Goal: Share content

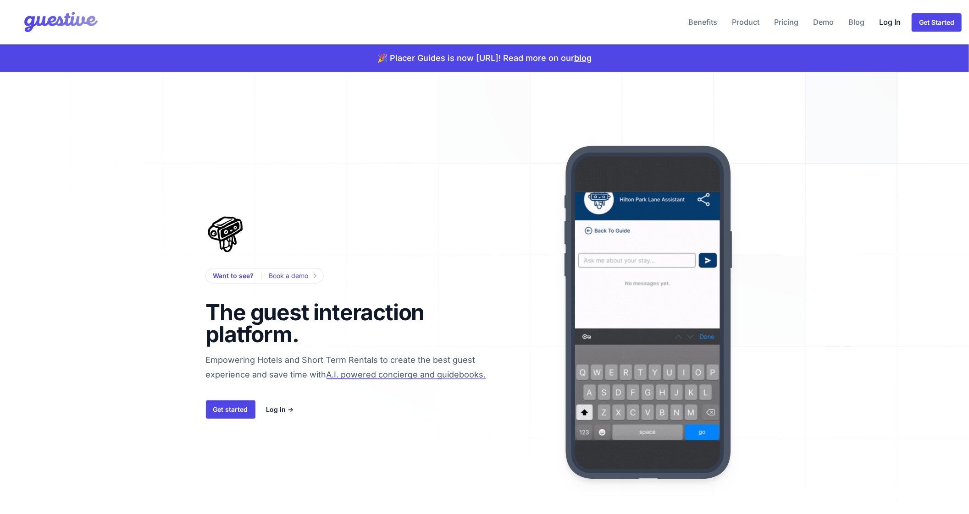
click at [896, 21] on link "Log In" at bounding box center [889, 22] width 29 height 22
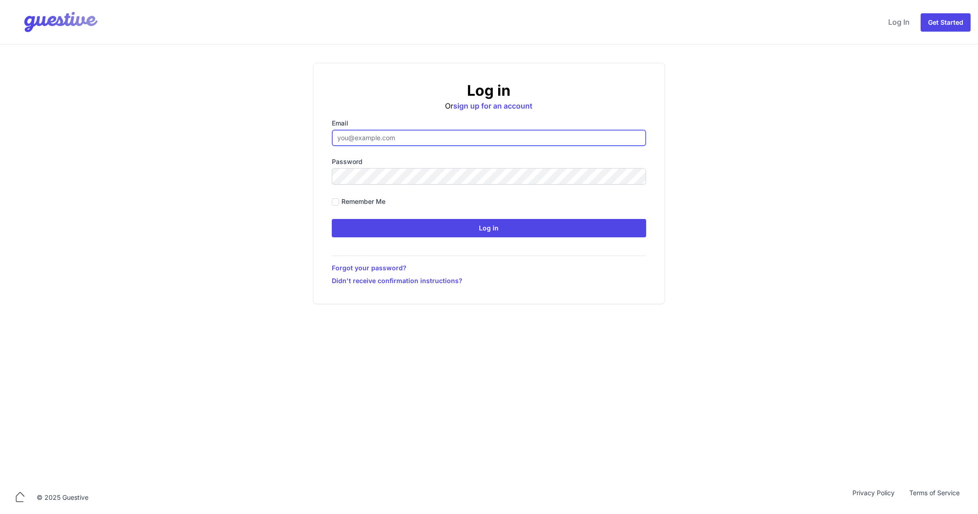
type input "ben@aplacelikehome.co.uk"
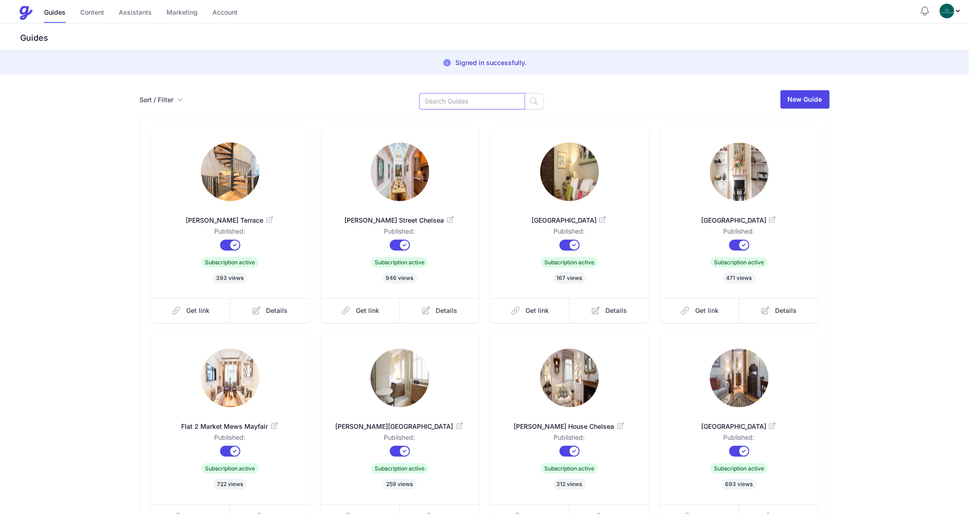
click at [449, 105] on input at bounding box center [472, 101] width 106 height 17
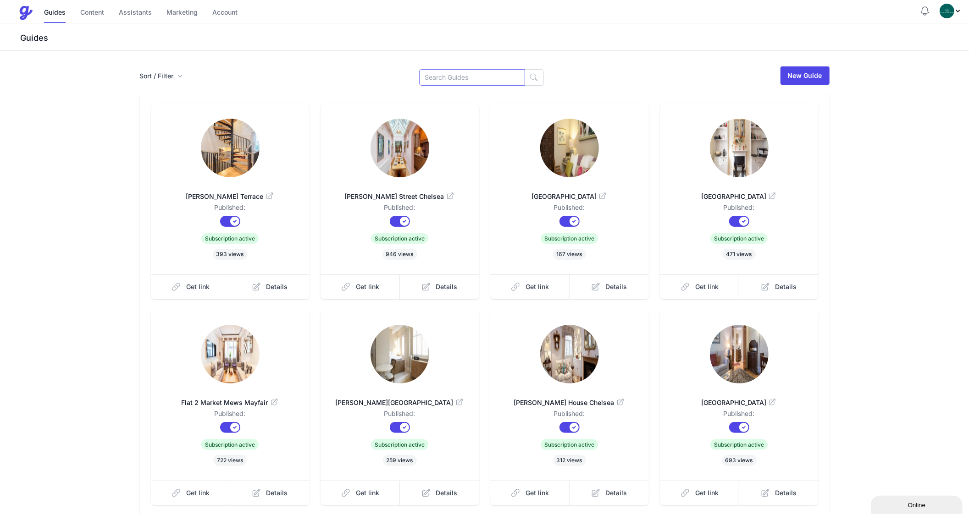
click at [451, 73] on input at bounding box center [472, 77] width 106 height 17
type input "Ne"
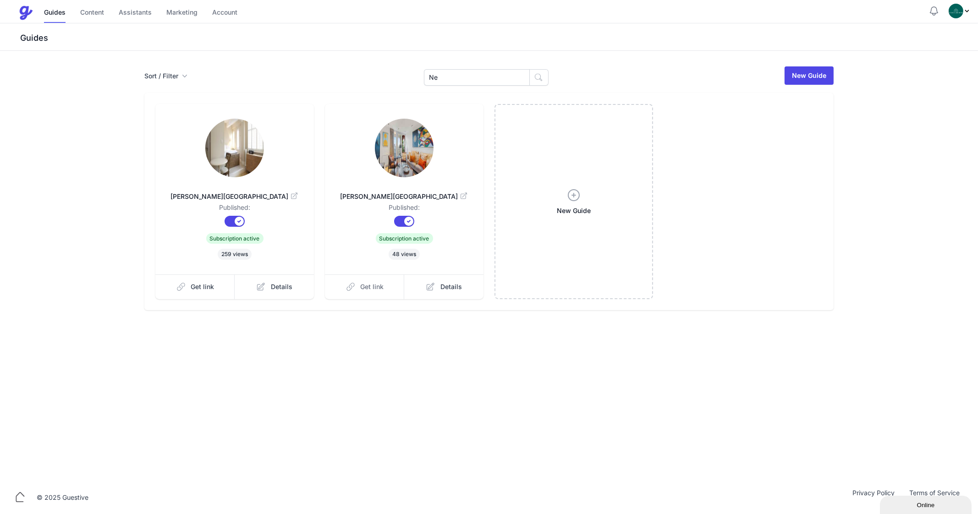
click at [363, 289] on span "Get link" at bounding box center [372, 286] width 23 height 9
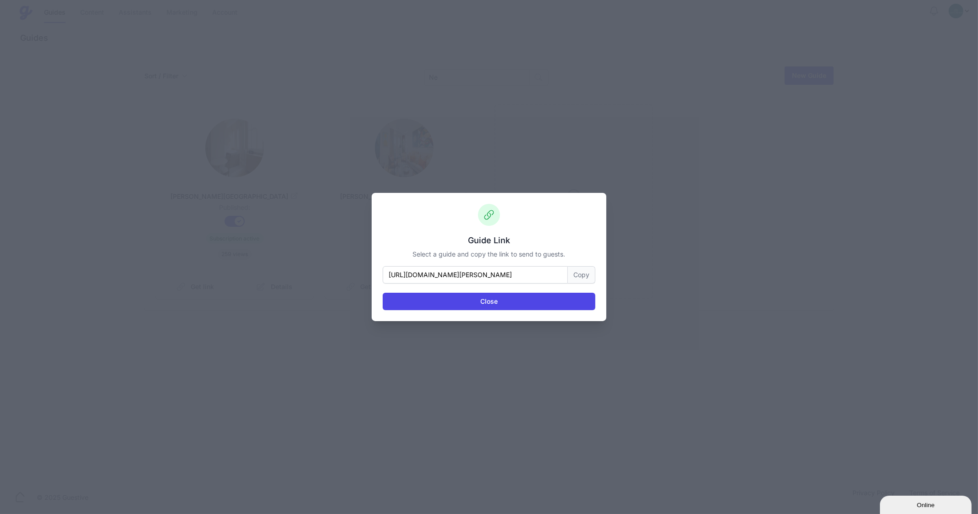
click at [584, 274] on button "Copy" at bounding box center [582, 274] width 28 height 17
click at [474, 303] on button "Close" at bounding box center [489, 301] width 213 height 17
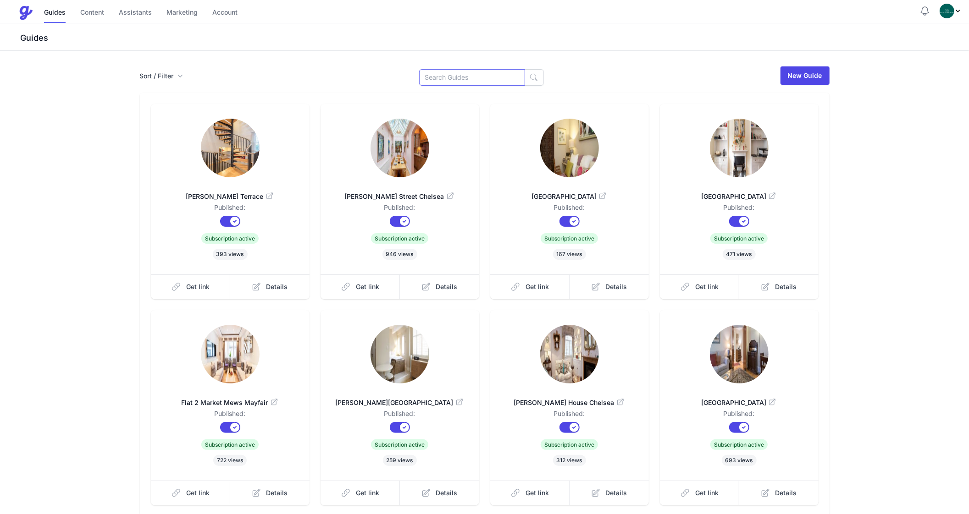
click at [449, 74] on input at bounding box center [472, 77] width 106 height 17
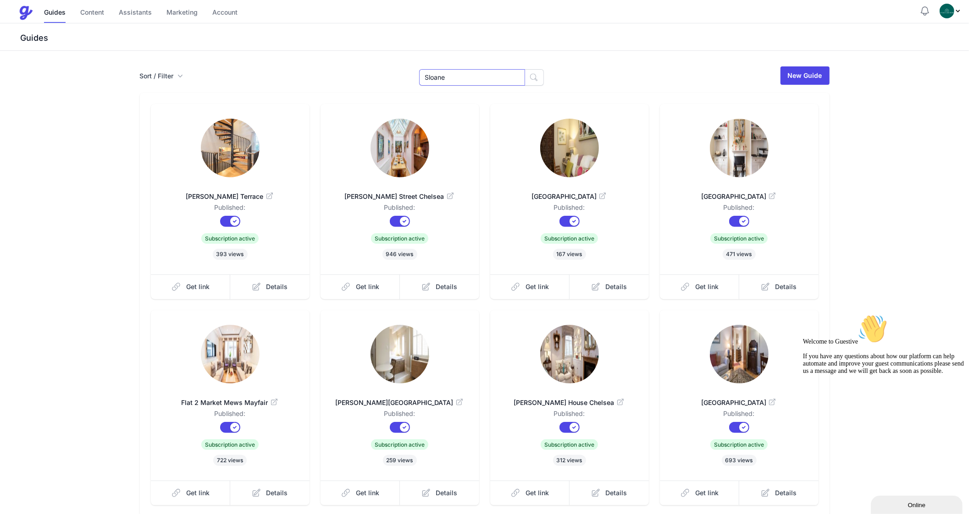
type input "Sloane"
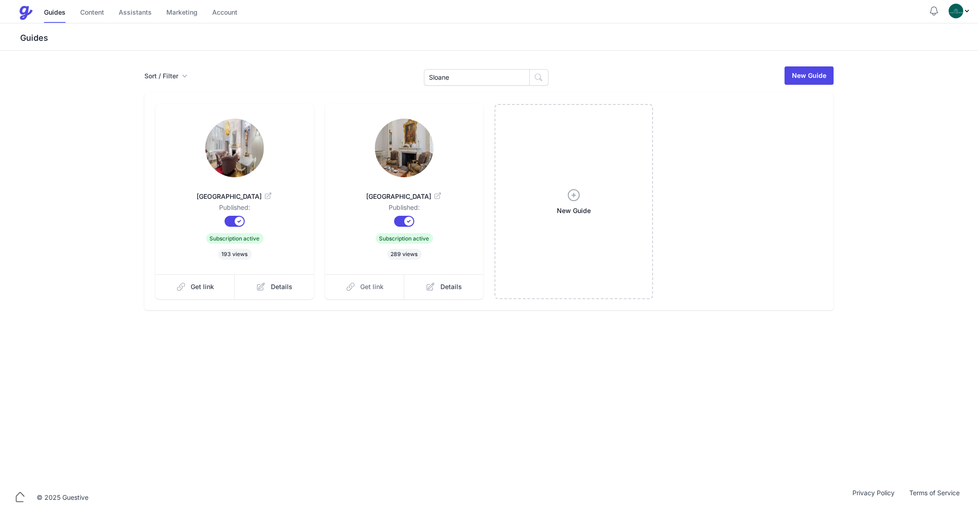
click at [363, 284] on span "Get link" at bounding box center [372, 286] width 23 height 9
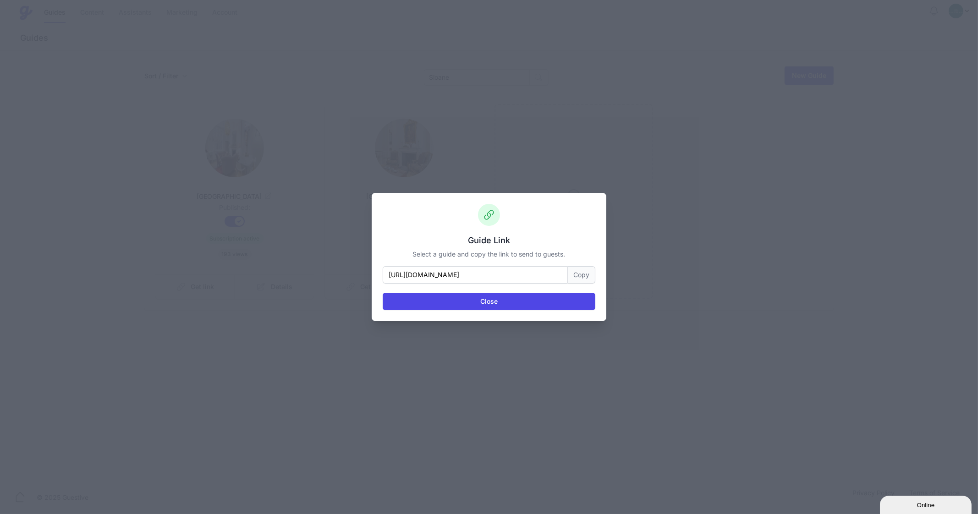
click at [582, 272] on button "Copy" at bounding box center [582, 274] width 28 height 17
